Goal: Task Accomplishment & Management: Manage account settings

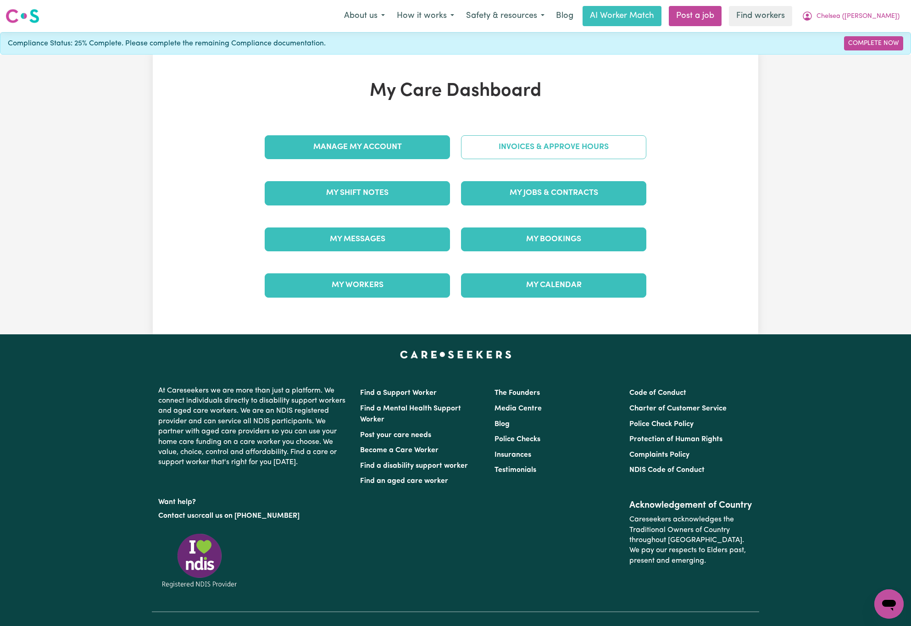
click at [502, 142] on link "Invoices & Approve Hours" at bounding box center [553, 147] width 185 height 24
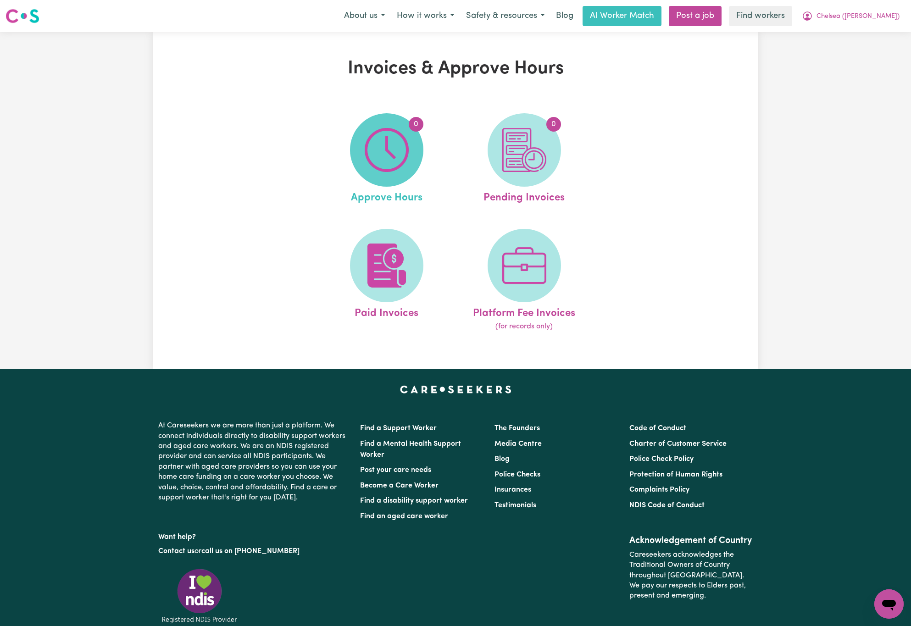
click at [403, 163] on img at bounding box center [387, 150] width 44 height 44
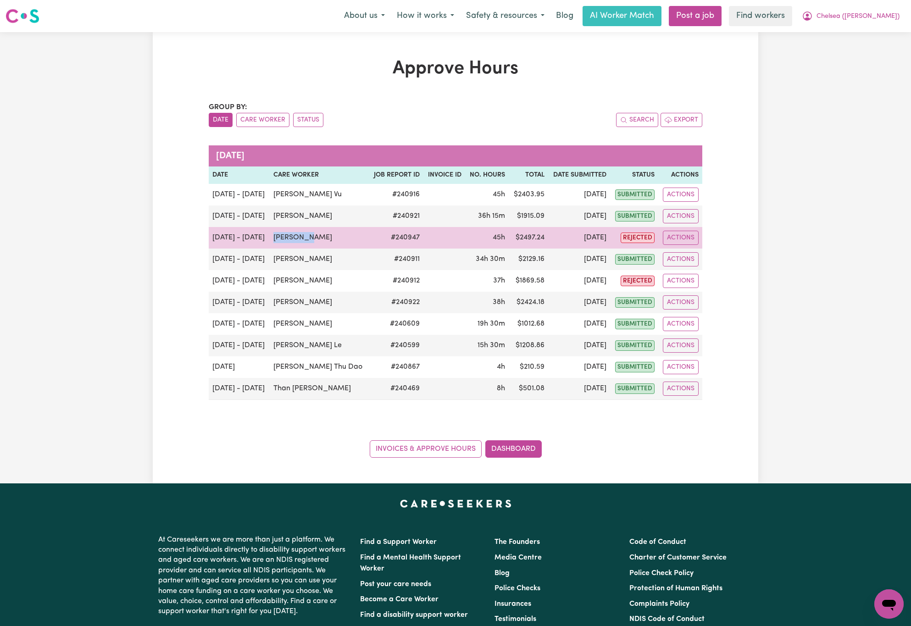
drag, startPoint x: 327, startPoint y: 238, endPoint x: 281, endPoint y: 238, distance: 45.9
click at [281, 238] on td "[PERSON_NAME]" at bounding box center [319, 238] width 99 height 22
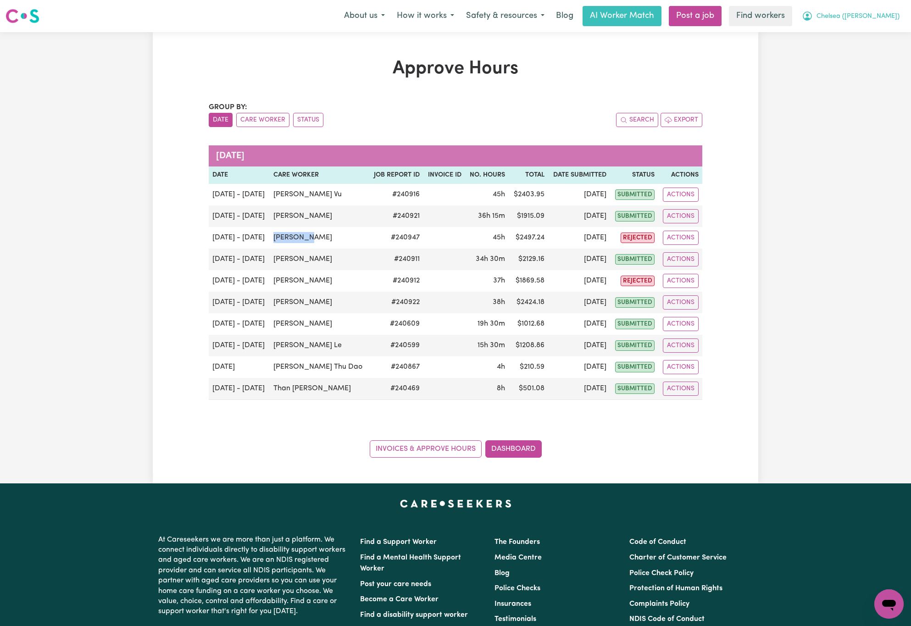
click at [896, 17] on button "Chelsea ([PERSON_NAME])" at bounding box center [851, 15] width 110 height 19
click at [889, 50] on link "Logout" at bounding box center [868, 52] width 72 height 17
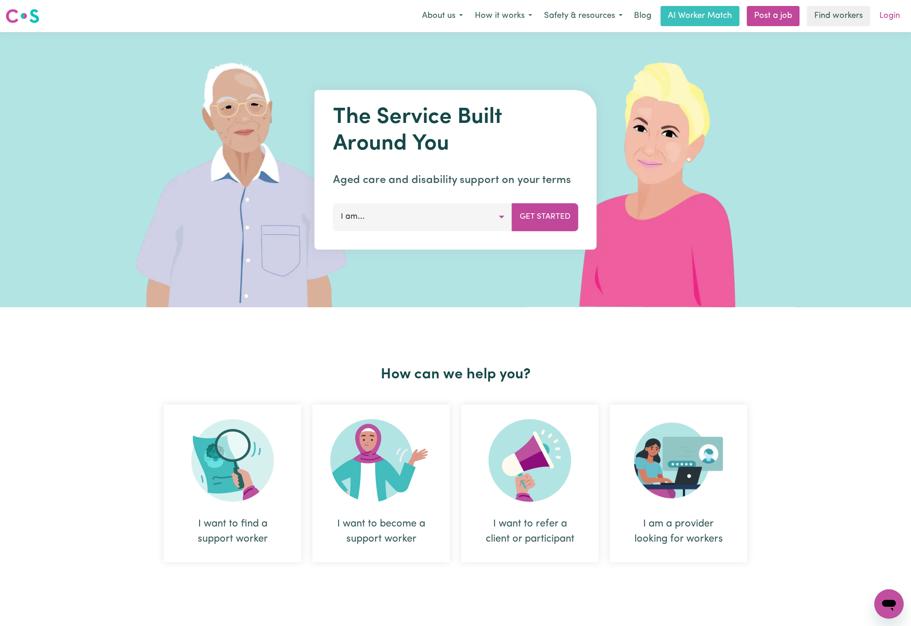
click at [890, 18] on link "Login" at bounding box center [890, 16] width 32 height 20
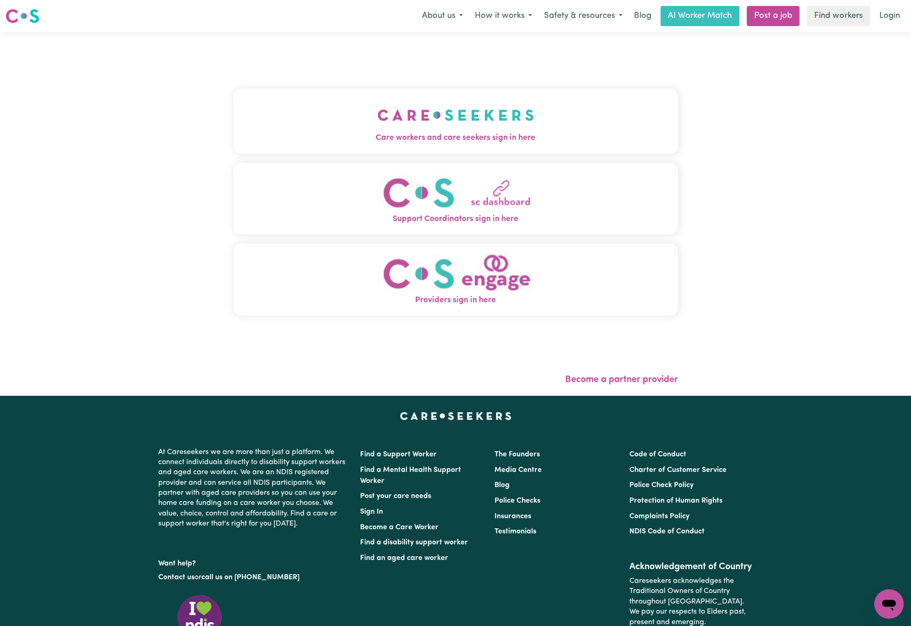
click at [400, 125] on img "Care workers and care seekers sign in here" at bounding box center [455, 115] width 156 height 34
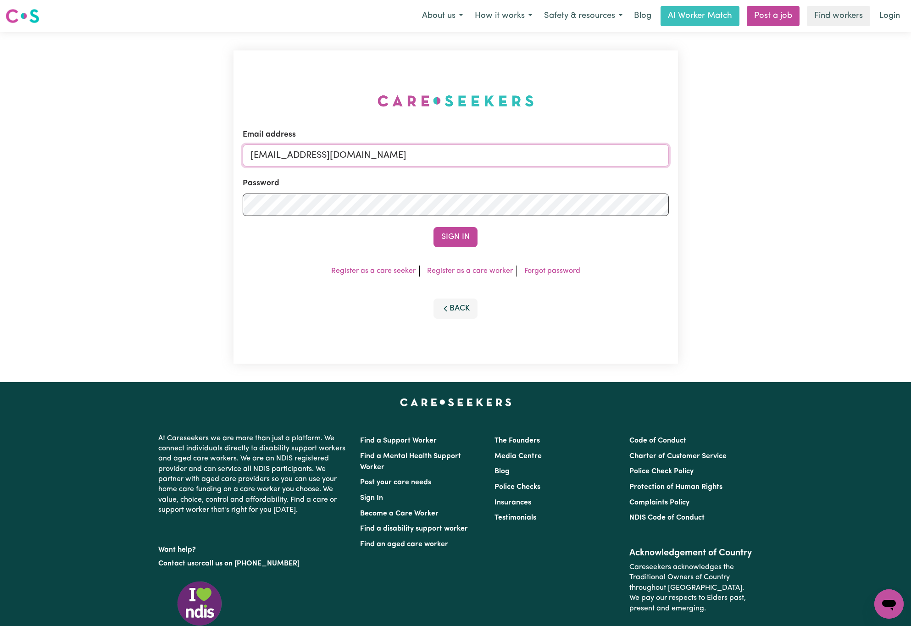
drag, startPoint x: 300, startPoint y: 154, endPoint x: 617, endPoint y: 157, distance: 316.9
click at [614, 157] on input "[EMAIL_ADDRESS][DOMAIN_NAME]" at bounding box center [456, 155] width 426 height 22
paste input "[EMAIL_ADDRESS][DOMAIN_NAME]"
type input "superuser~[EMAIL_ADDRESS][DOMAIN_NAME]"
click at [433, 227] on button "Sign In" at bounding box center [455, 237] width 44 height 20
